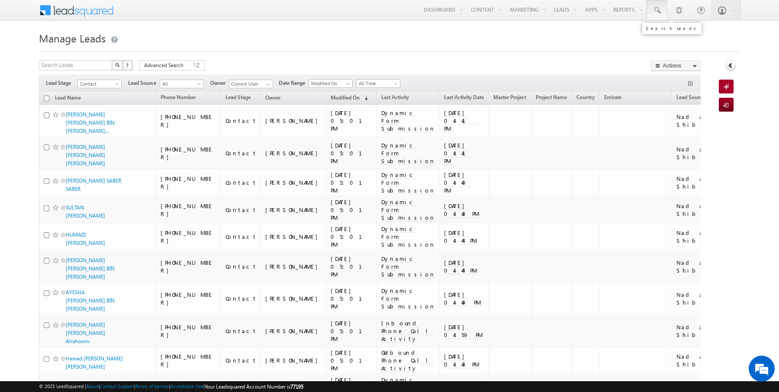
click at [660, 13] on span at bounding box center [657, 10] width 9 height 9
type input "555526279"
click at [661, 5] on link at bounding box center [657, 10] width 21 height 20
click at [700, 35] on input "text" at bounding box center [712, 34] width 117 height 10
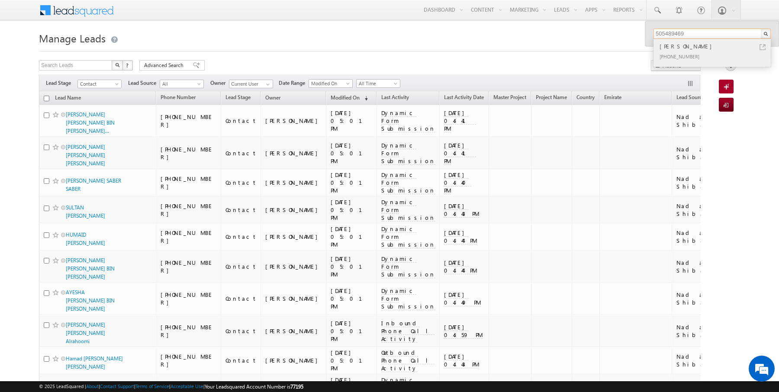
type input "505489469"
click at [699, 59] on div "+971-505489469" at bounding box center [716, 56] width 116 height 10
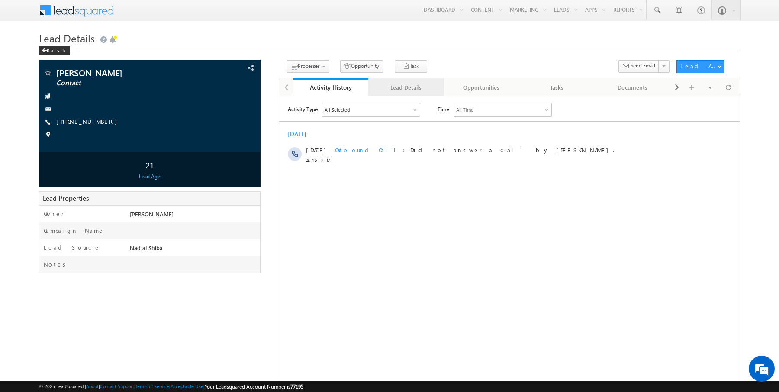
click at [397, 81] on link "Lead Details" at bounding box center [406, 87] width 76 height 18
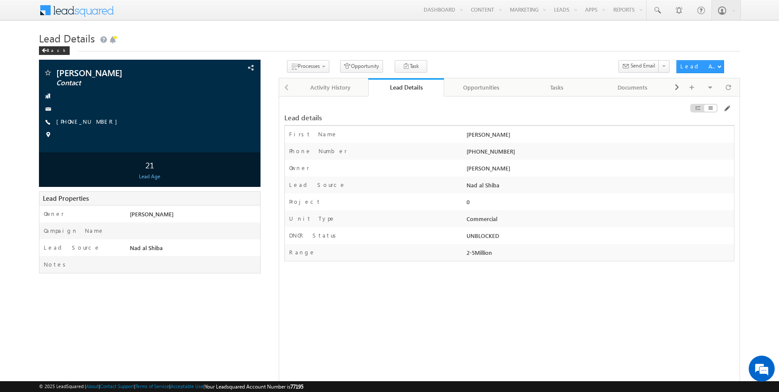
drag, startPoint x: 516, startPoint y: 151, endPoint x: 480, endPoint y: 151, distance: 35.9
click at [480, 151] on div "+971-505489469" at bounding box center [599, 153] width 270 height 12
copy div "505489469"
click at [707, 101] on link "Change Stage" at bounding box center [708, 101] width 63 height 10
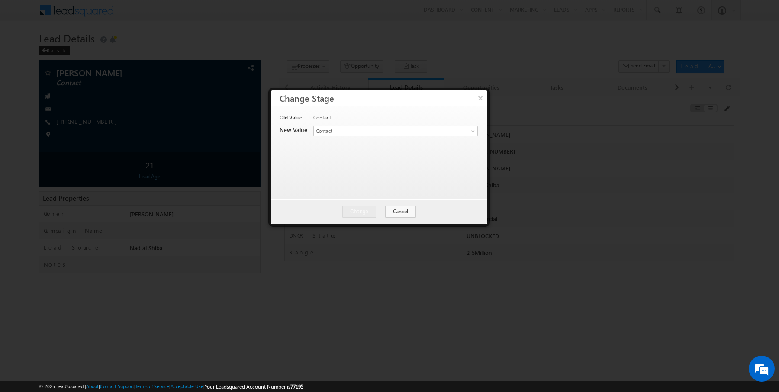
click at [379, 137] on div "Lead Stage * Contact Prospect Qualified Meeting Sale Done Not Interested Not Re…" at bounding box center [395, 132] width 164 height 12
click at [370, 132] on span "Contact" at bounding box center [381, 131] width 135 height 8
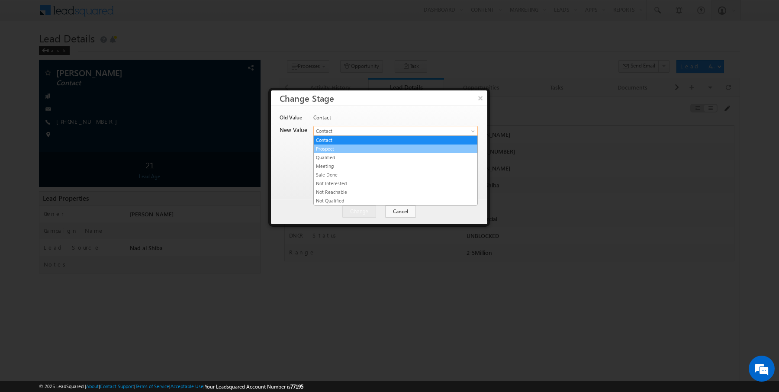
click at [345, 148] on link "Prospect" at bounding box center [396, 149] width 164 height 8
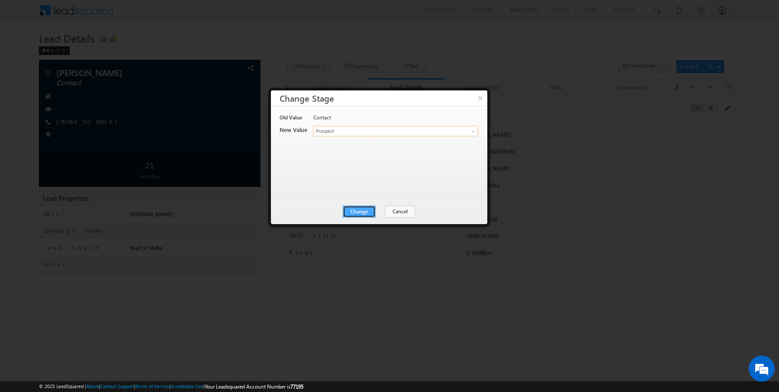
click at [368, 208] on button "Change" at bounding box center [359, 212] width 33 height 12
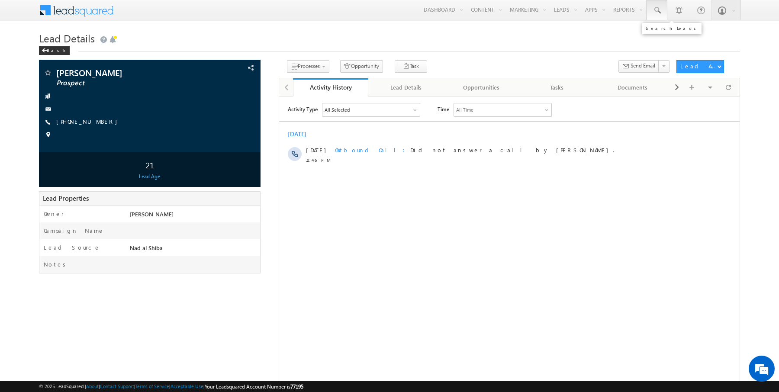
click at [658, 11] on span at bounding box center [657, 10] width 9 height 9
type input "502931487"
click at [506, 45] on h1 "Lead Details" at bounding box center [389, 37] width 701 height 17
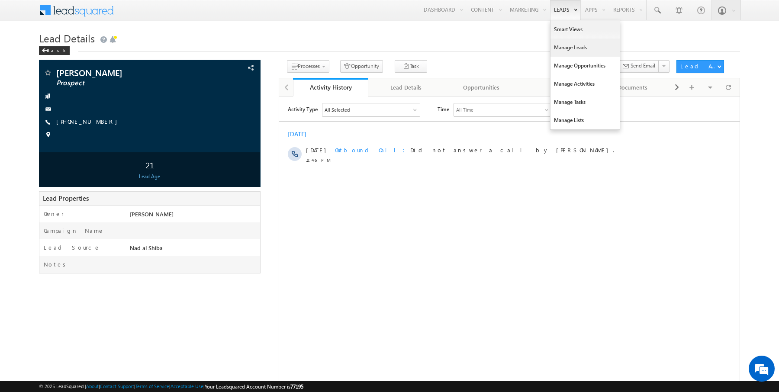
click at [564, 45] on link "Manage Leads" at bounding box center [585, 48] width 69 height 18
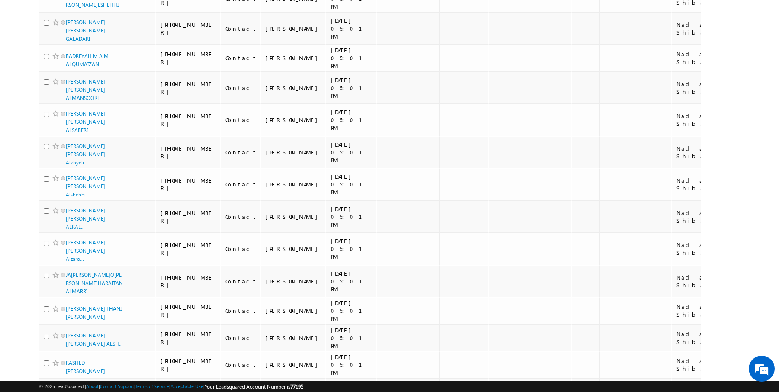
scroll to position [947, 0]
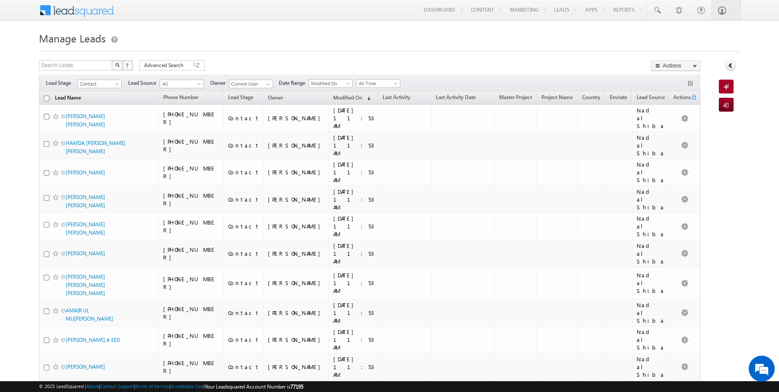
scroll to position [0, 0]
click at [47, 97] on input "checkbox" at bounding box center [47, 99] width 6 height 6
checkbox input "true"
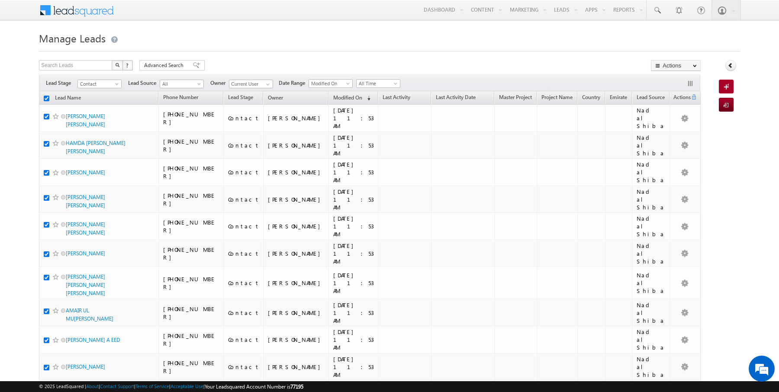
checkbox input "true"
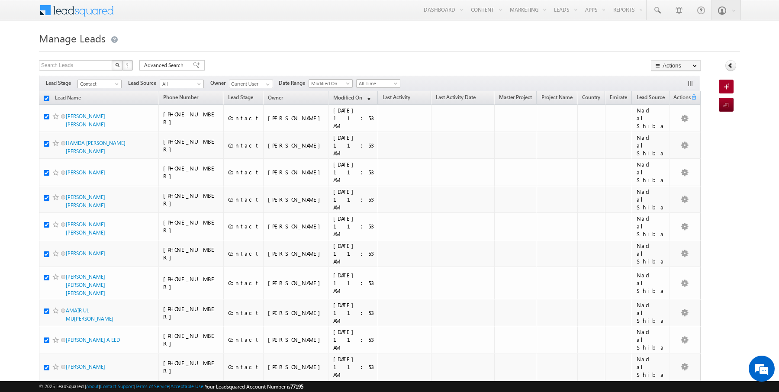
checkbox input "true"
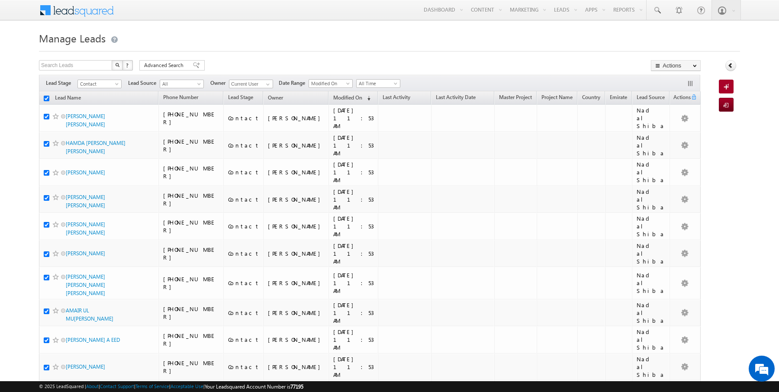
checkbox input "true"
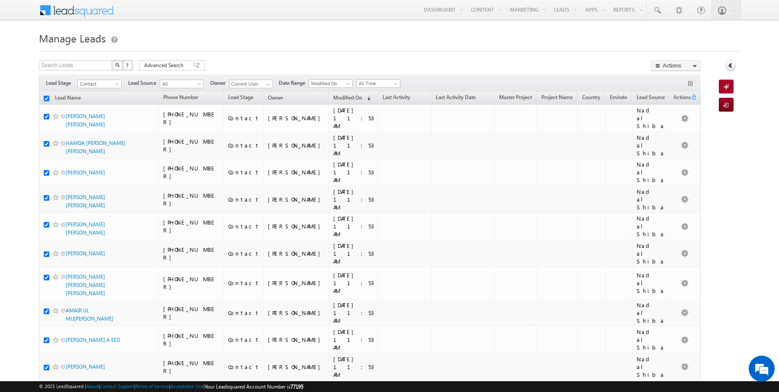
checkbox input "true"
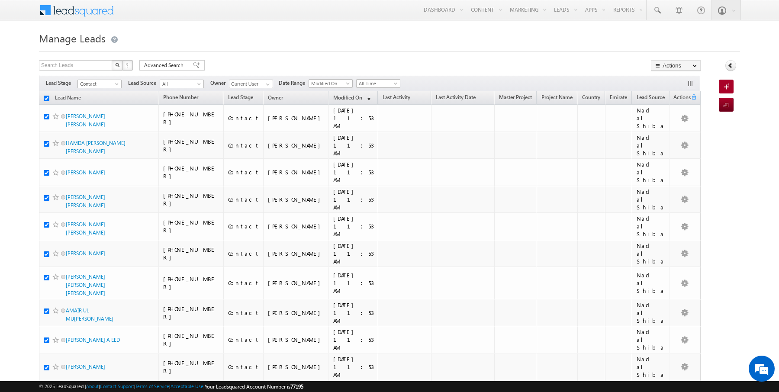
checkbox input "true"
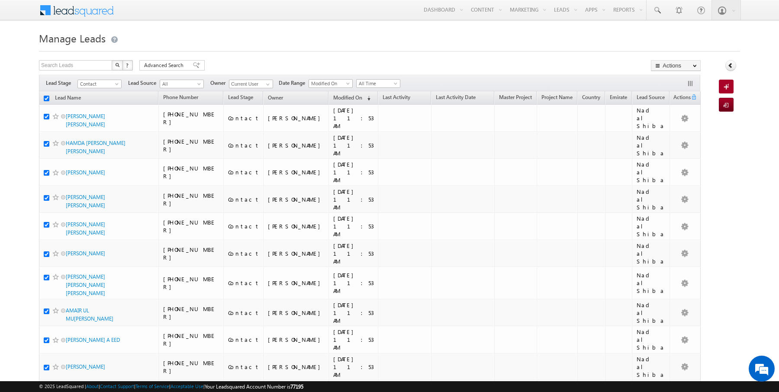
checkbox input "true"
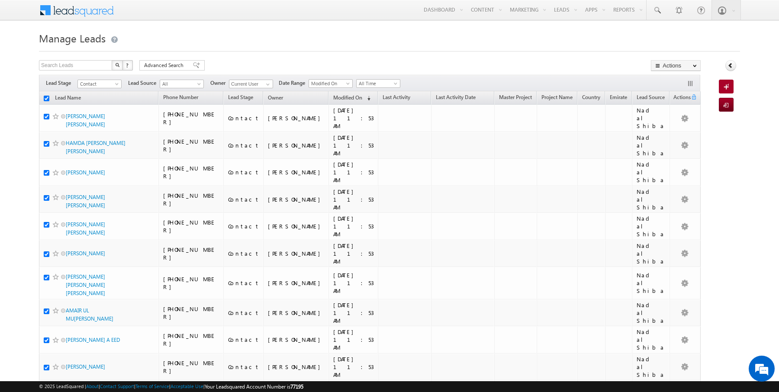
checkbox input "true"
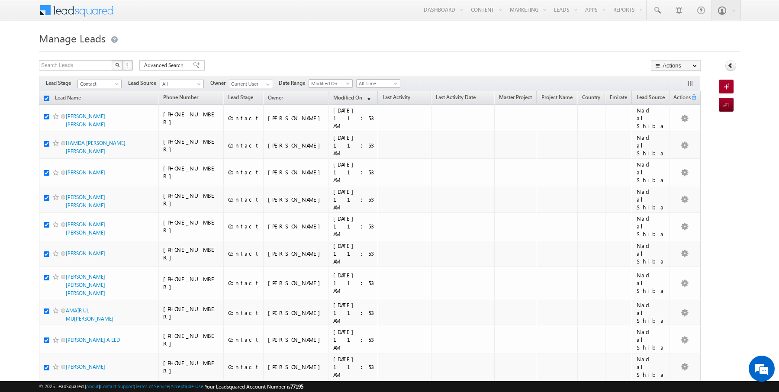
checkbox input "true"
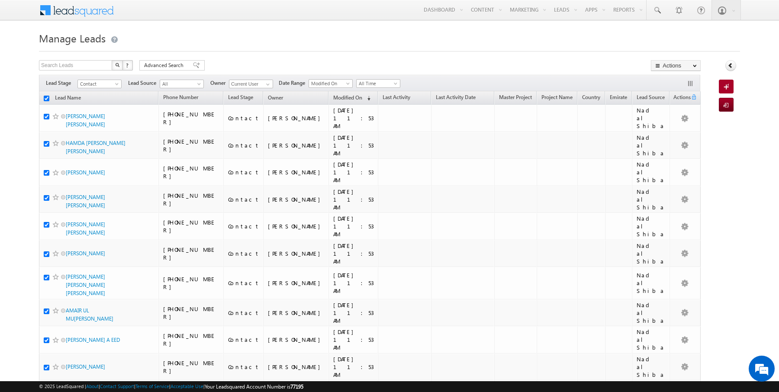
checkbox input "true"
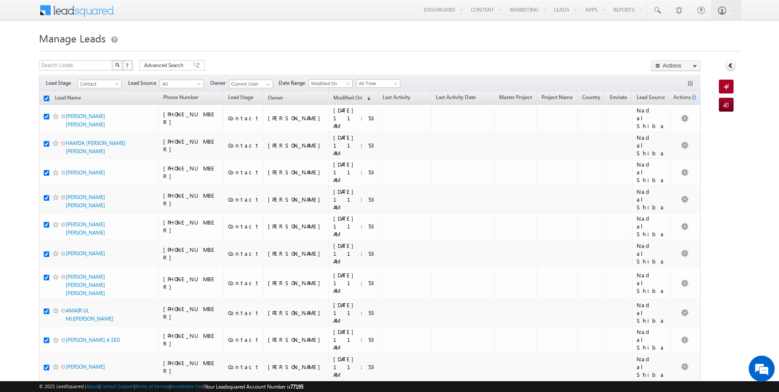
checkbox input "true"
click at [676, 142] on link "Change Owner" at bounding box center [675, 140] width 49 height 10
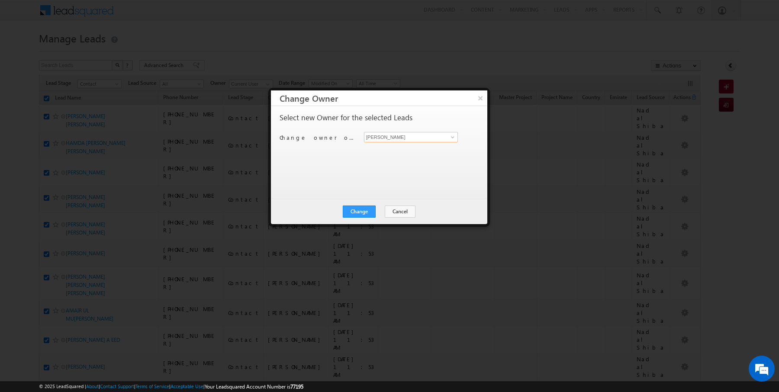
click at [393, 140] on input "[PERSON_NAME]" at bounding box center [411, 137] width 94 height 10
type input "[PERSON_NAME]"
click at [367, 209] on button "Change" at bounding box center [359, 212] width 33 height 12
click at [385, 212] on button "Close" at bounding box center [381, 212] width 28 height 12
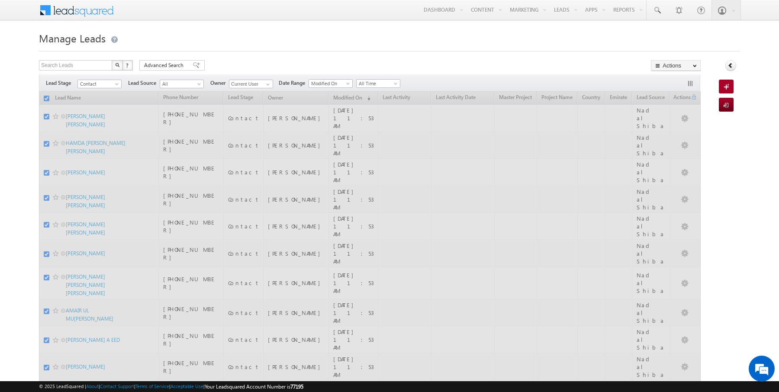
checkbox input "false"
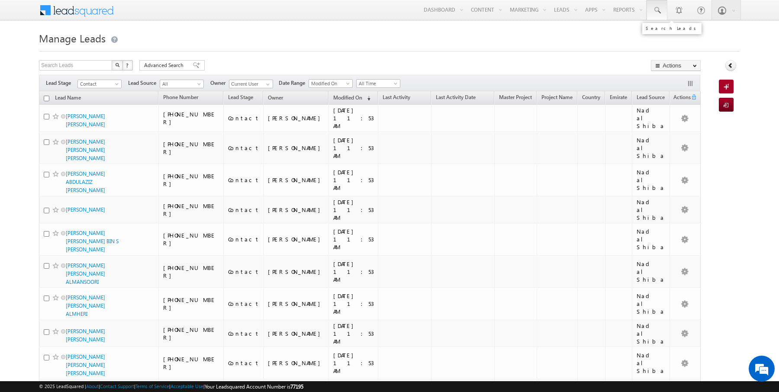
click at [660, 10] on span at bounding box center [657, 10] width 9 height 9
paste input "555526279"
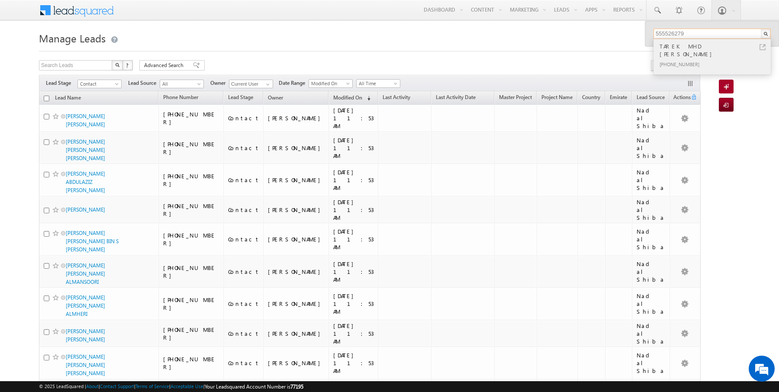
type input "555526279"
click at [679, 59] on div "+971-555526279" at bounding box center [716, 64] width 116 height 10
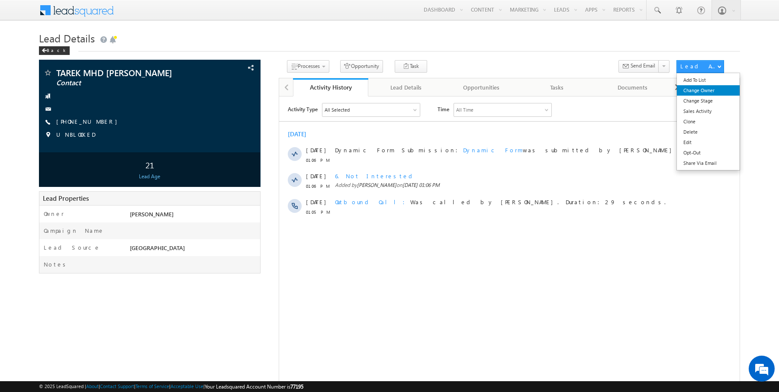
click at [706, 90] on link "Change Owner" at bounding box center [708, 90] width 63 height 10
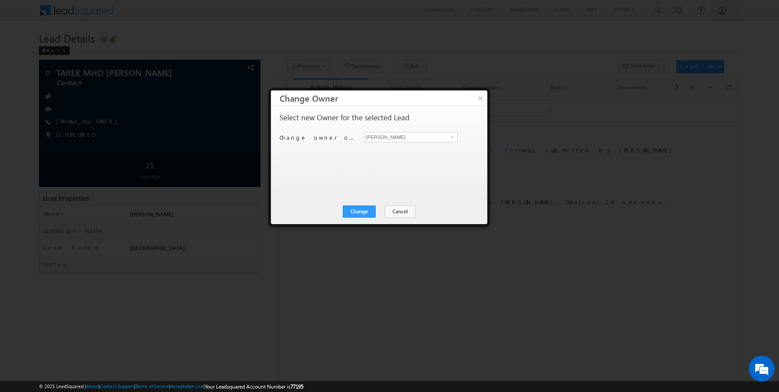
click at [386, 144] on div "Change owner of 1 lead to [PERSON_NAME] [PERSON_NAME]" at bounding box center [378, 138] width 197 height 13
click at [394, 136] on input "[PERSON_NAME]" at bounding box center [411, 137] width 94 height 10
type input "[PERSON_NAME]"
click at [361, 215] on button "Change" at bounding box center [359, 212] width 33 height 12
click at [378, 212] on button "Close" at bounding box center [381, 212] width 28 height 12
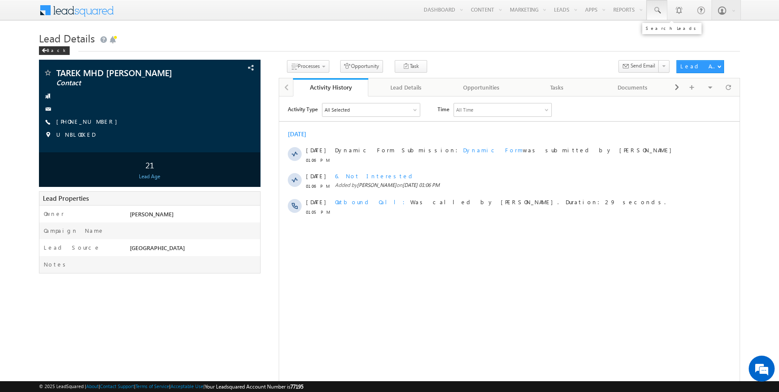
click at [663, 7] on link at bounding box center [657, 10] width 21 height 20
paste input "502931487"
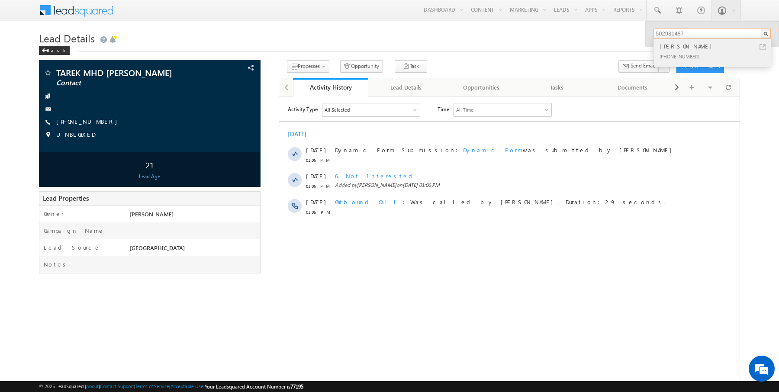
type input "502931487"
click at [677, 51] on div "[PHONE_NUMBER]" at bounding box center [716, 56] width 116 height 10
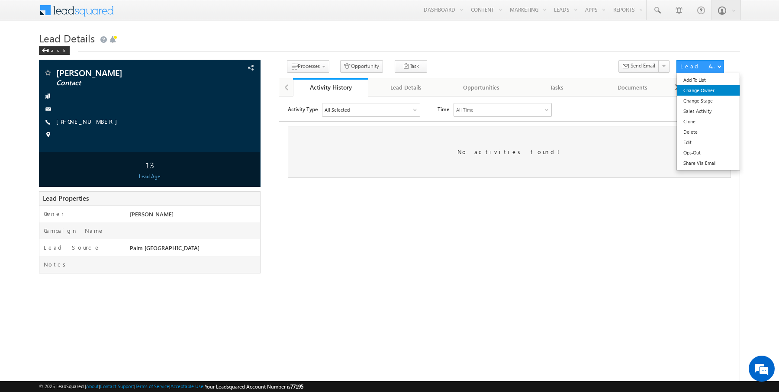
click at [709, 90] on link "Change Owner" at bounding box center [708, 90] width 63 height 10
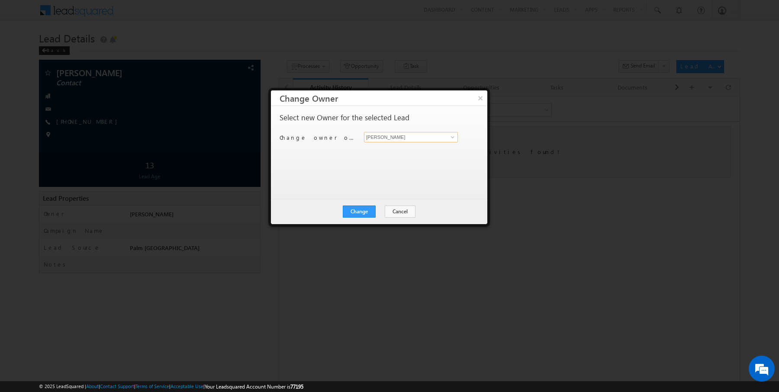
click at [403, 138] on input "[PERSON_NAME]" at bounding box center [411, 137] width 94 height 10
type input "[PERSON_NAME]"
click at [365, 211] on button "Change" at bounding box center [359, 212] width 33 height 12
click at [384, 211] on button "Close" at bounding box center [381, 212] width 28 height 12
